Goal: Find specific page/section: Find specific page/section

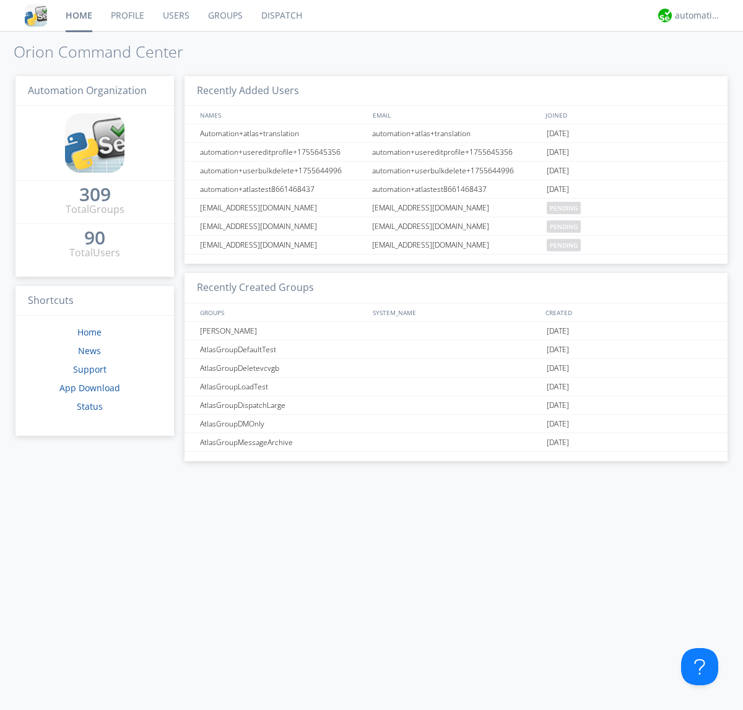
click at [280, 15] on link "Dispatch" at bounding box center [281, 15] width 59 height 31
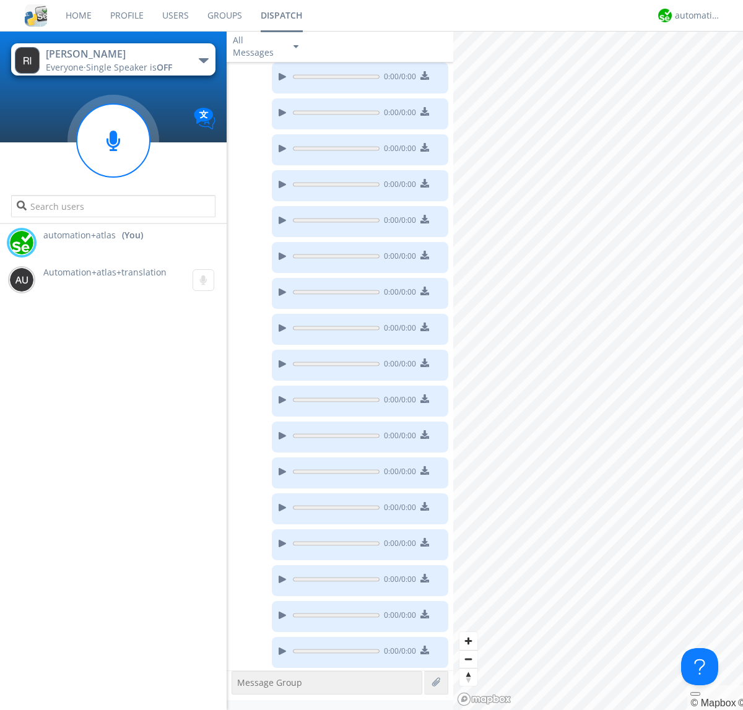
scroll to position [174, 0]
click at [203, 60] on div "button" at bounding box center [204, 60] width 10 height 5
click at [0, 0] on span "AtlasGroupDispatch" at bounding box center [0, 0] width 0 height 0
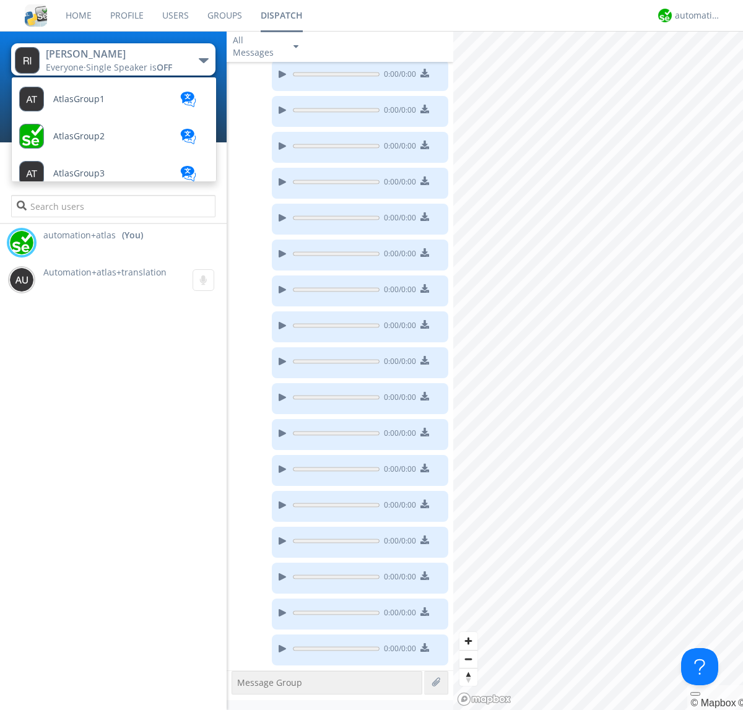
scroll to position [71, 0]
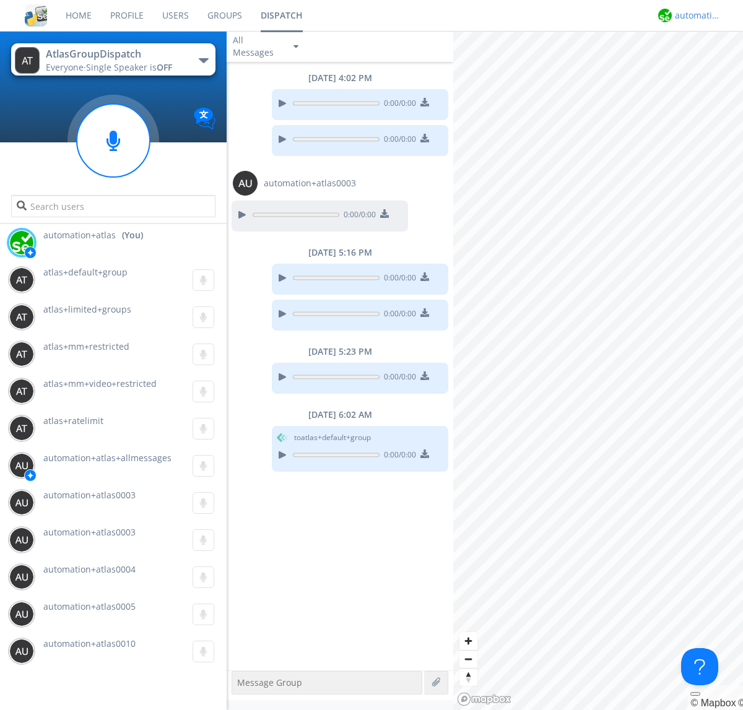
click at [694, 15] on div "automation+atlas" at bounding box center [698, 15] width 46 height 12
